Goal: Communication & Community: Participate in discussion

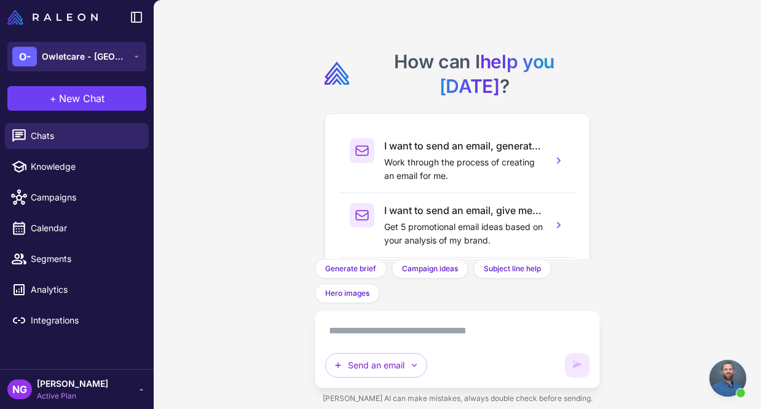
scroll to position [533, 0]
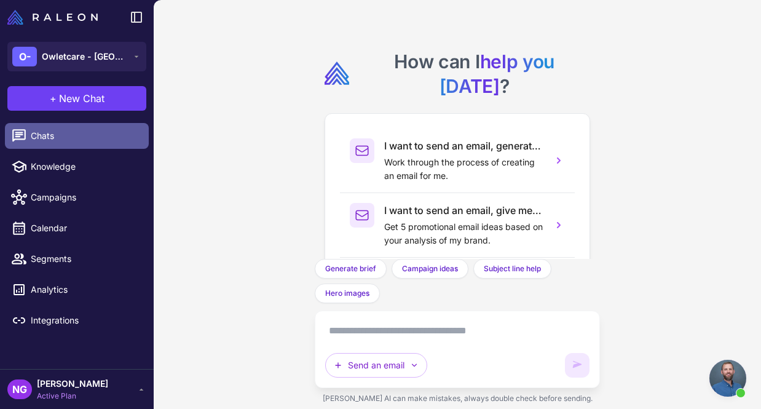
click at [61, 137] on span "Chats" at bounding box center [85, 136] width 108 height 14
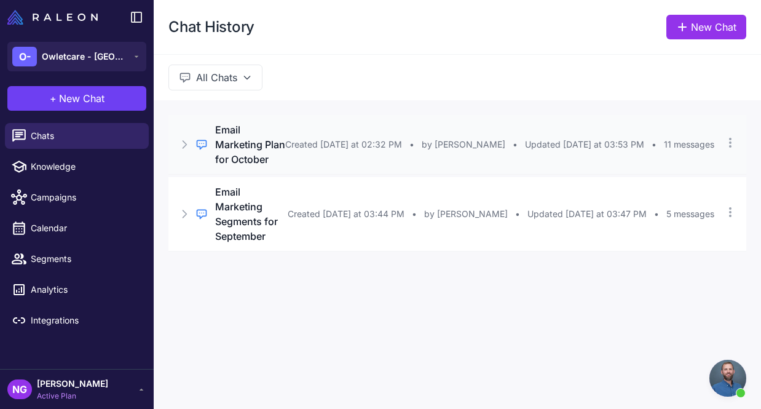
click at [242, 167] on h3 "Email Marketing Plan for October" at bounding box center [250, 144] width 70 height 44
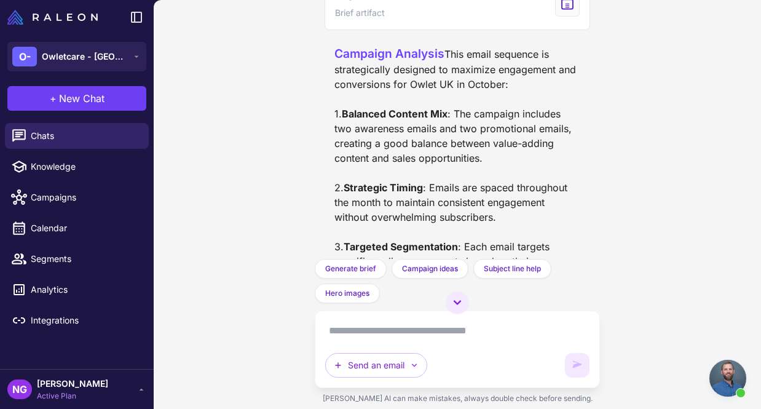
scroll to position [2730, 0]
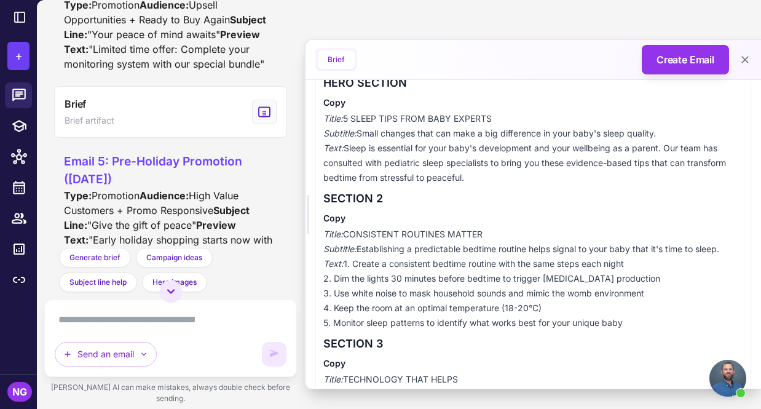
scroll to position [229, 0]
